Goal: Task Accomplishment & Management: Use online tool/utility

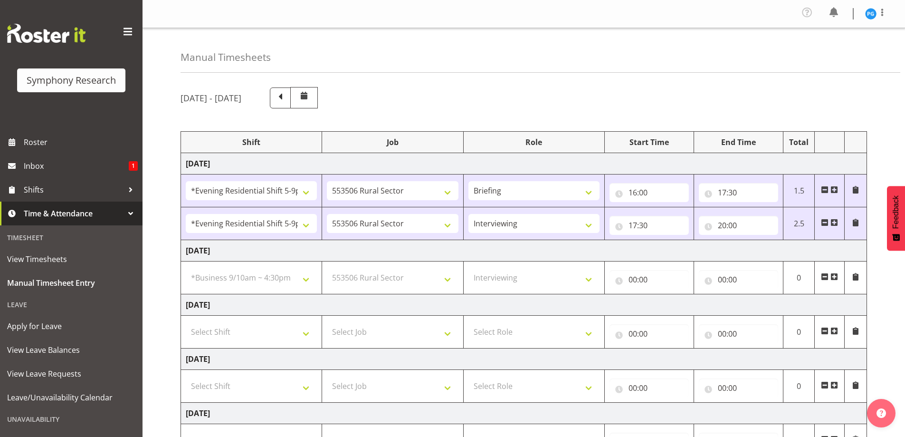
select select "48116"
select select "10587"
select select "48116"
select select "10587"
select select "47"
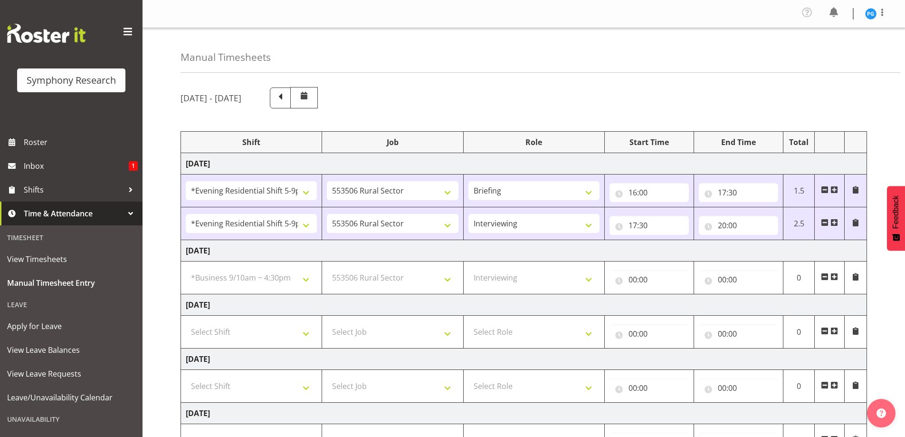
select select "26078"
select select "10587"
select select "47"
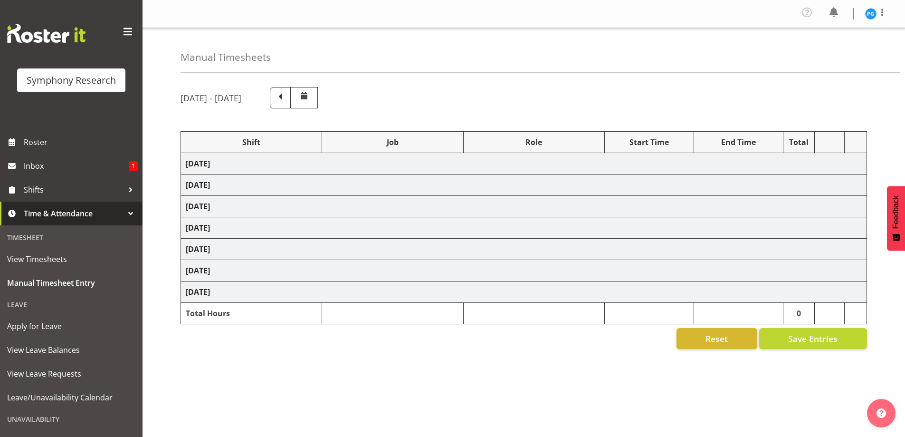
select select "48116"
select select "10587"
select select "48116"
select select "10587"
select select "47"
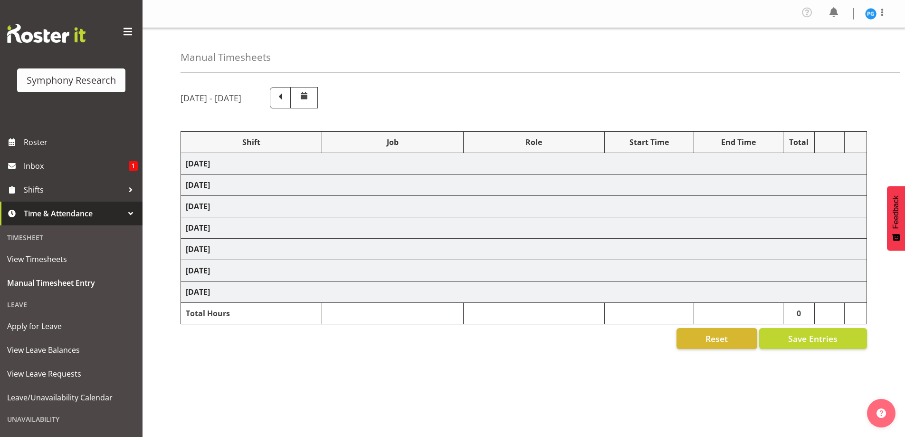
select select "26078"
select select "10587"
select select "47"
